Goal: Task Accomplishment & Management: Use online tool/utility

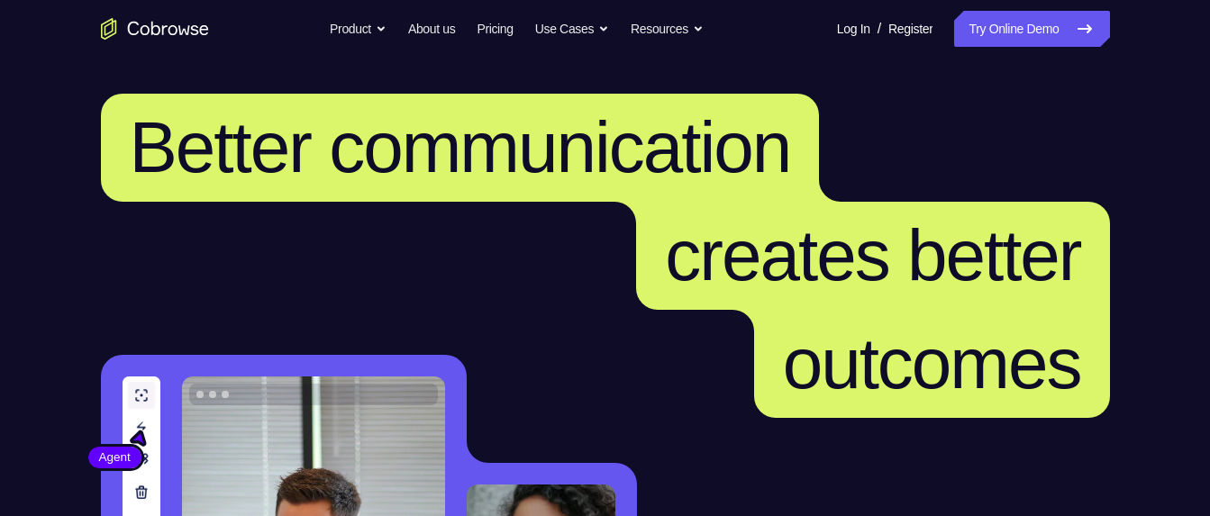
click at [1029, 50] on nav "Go back Powerful, Flexible and Trustworthy. Avoid all extra friction for both A…" at bounding box center [605, 29] width 1210 height 58
click at [1000, 26] on link "Try Online Demo" at bounding box center [1031, 29] width 155 height 36
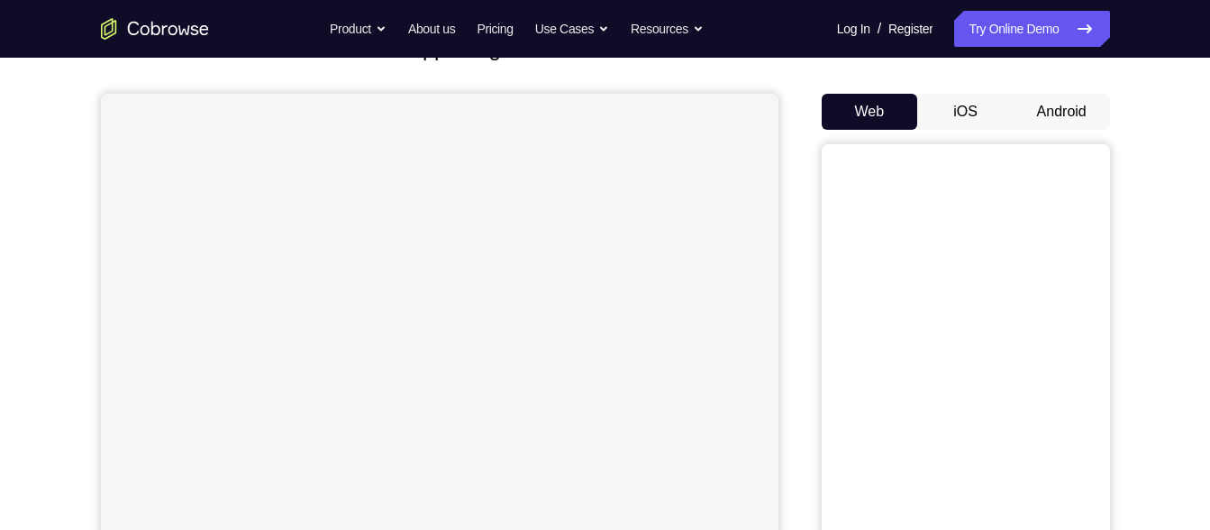
scroll to position [139, 0]
click at [1036, 106] on button "Android" at bounding box center [1062, 114] width 96 height 36
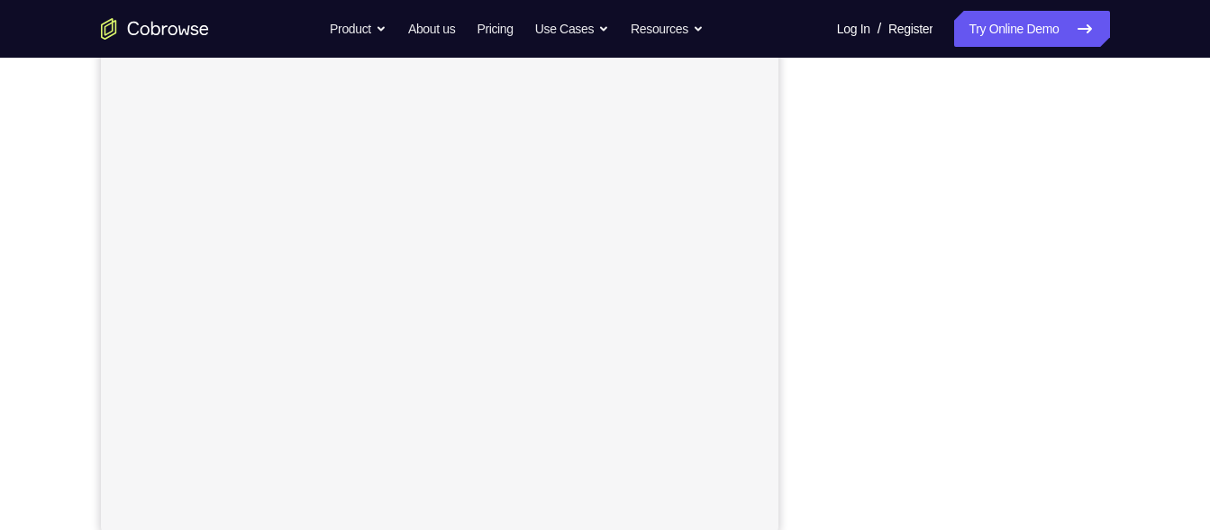
scroll to position [301, 0]
